Goal: Check status: Check status

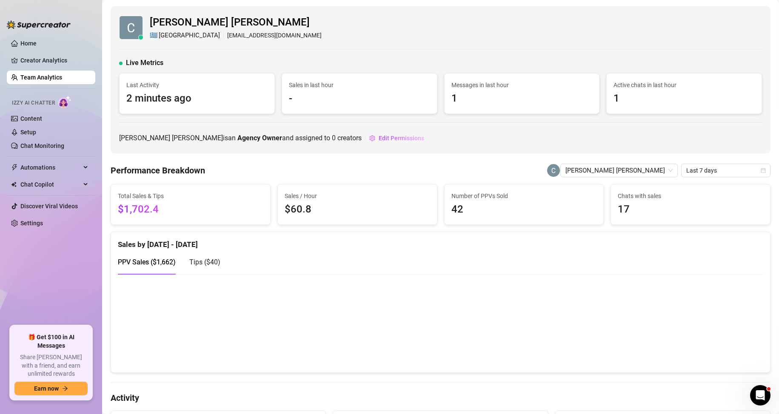
click at [62, 79] on link "Team Analytics" at bounding box center [41, 77] width 42 height 7
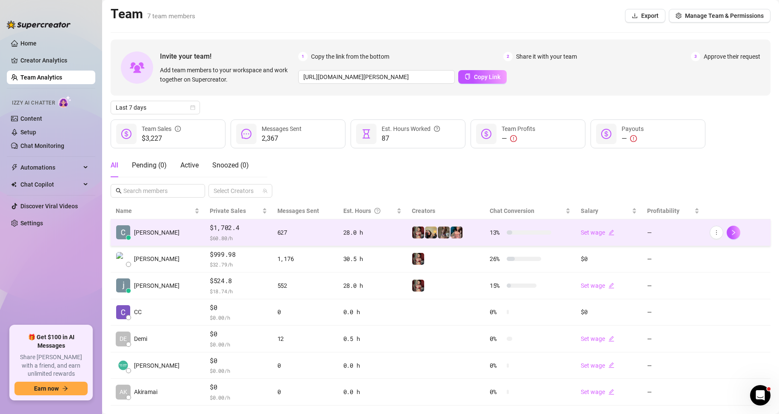
click at [376, 234] on div "28.0 h" at bounding box center [372, 232] width 58 height 9
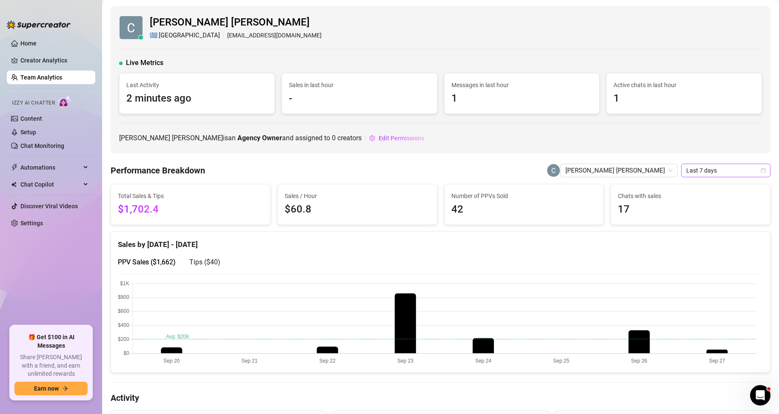
click at [693, 171] on span "Last 7 days" at bounding box center [725, 170] width 79 height 13
click at [699, 168] on span "Last 7 days" at bounding box center [725, 170] width 79 height 13
click at [705, 169] on span "Last 7 days" at bounding box center [725, 170] width 79 height 13
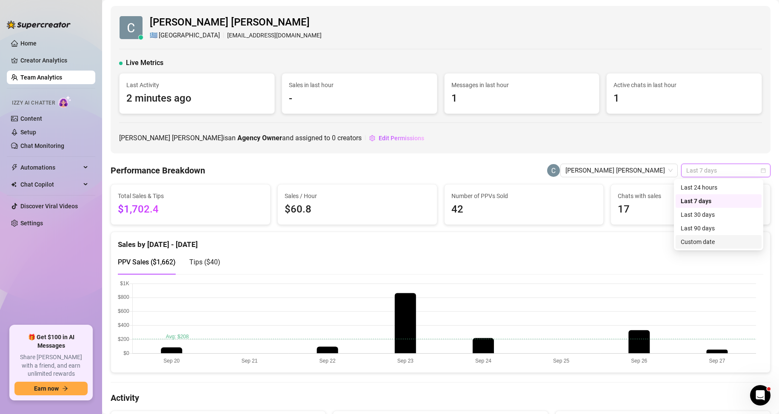
click at [697, 242] on div "Custom date" at bounding box center [719, 241] width 76 height 9
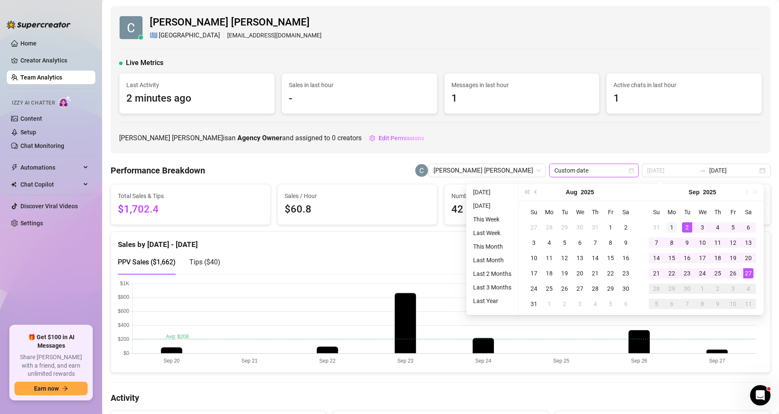
type input "[DATE]"
click at [672, 227] on div "1" at bounding box center [672, 228] width 10 height 10
type input "[DATE]"
click at [748, 276] on div "27" at bounding box center [748, 273] width 10 height 10
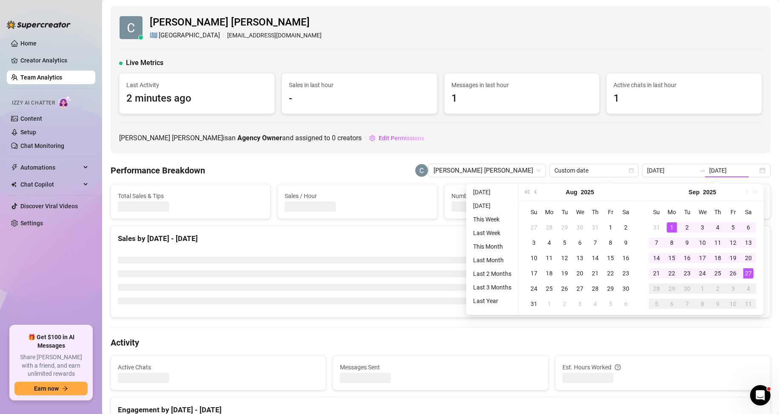
type input "[DATE]"
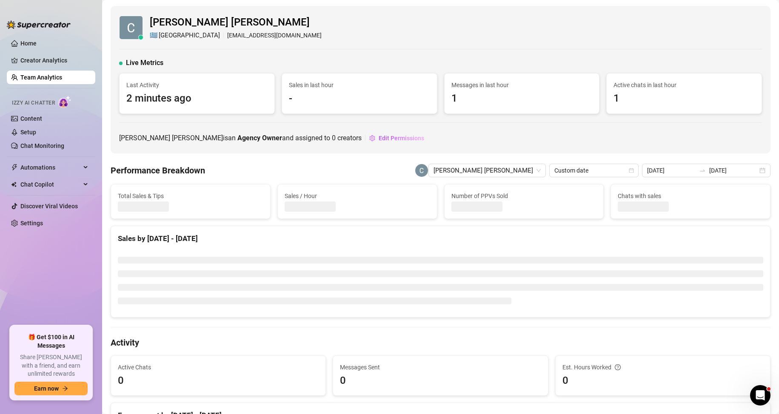
click at [681, 141] on div "[PERSON_NAME] [PERSON_NAME] is an Agency Owner and assigned to 0 creators Edit …" at bounding box center [440, 138] width 643 height 14
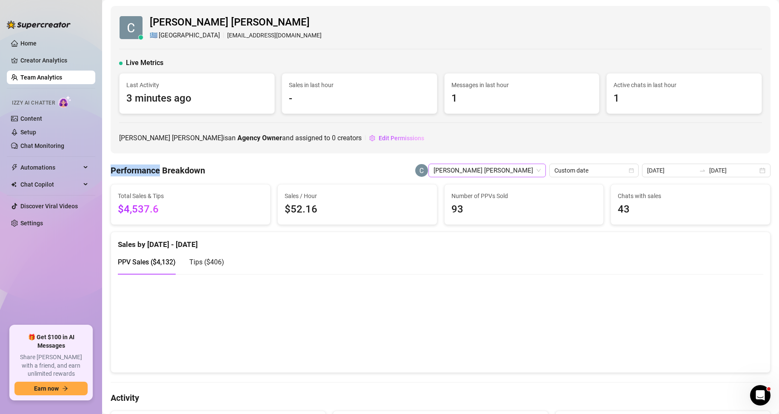
click at [525, 169] on span "[PERSON_NAME] [PERSON_NAME]" at bounding box center [487, 170] width 107 height 13
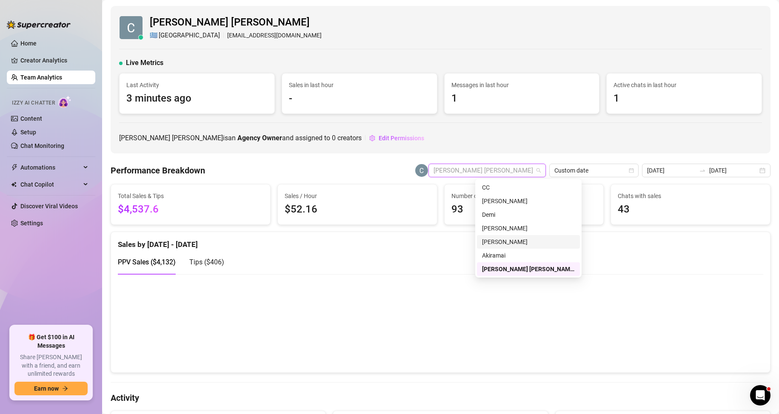
click at [506, 247] on div "[PERSON_NAME]" at bounding box center [528, 242] width 103 height 14
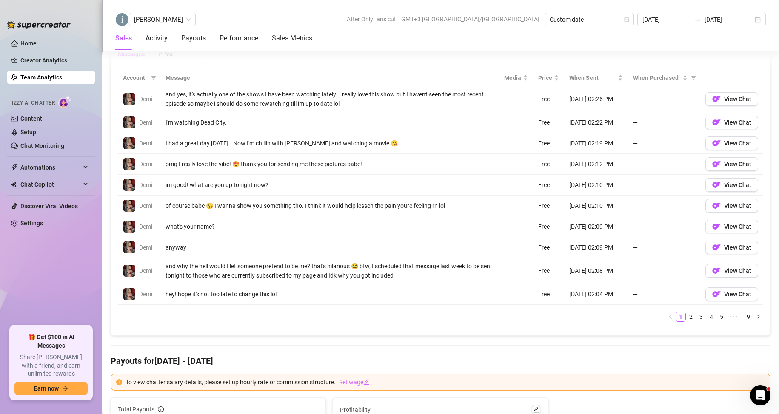
scroll to position [542, 0]
